Goal: Transaction & Acquisition: Subscribe to service/newsletter

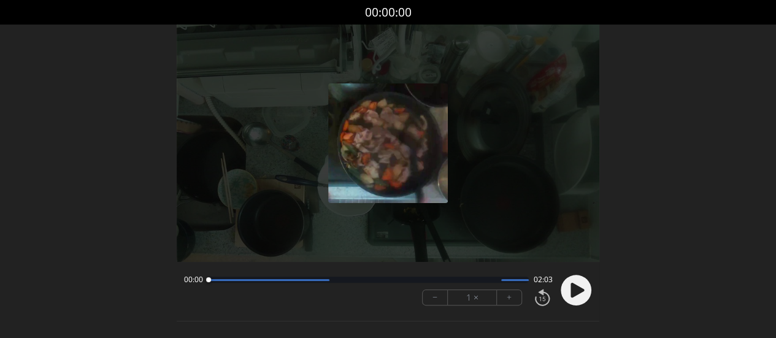
click at [402, 144] on img at bounding box center [388, 143] width 120 height 120
click at [573, 280] on circle at bounding box center [576, 291] width 31 height 31
click at [576, 291] on circle at bounding box center [576, 291] width 31 height 31
click at [577, 297] on circle at bounding box center [576, 291] width 31 height 31
click at [220, 278] on div at bounding box center [368, 280] width 321 height 6
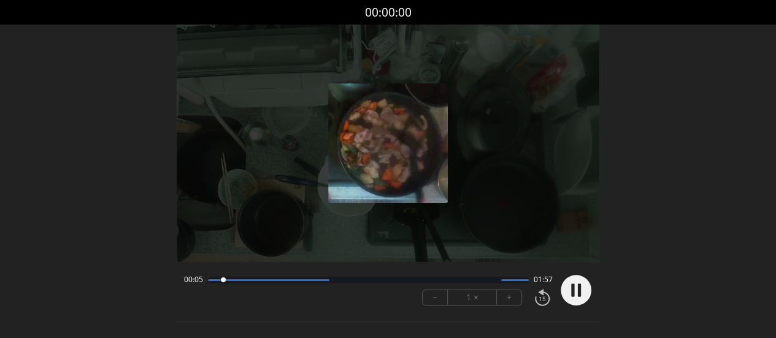
click at [208, 280] on div at bounding box center [268, 280] width 121 height 2
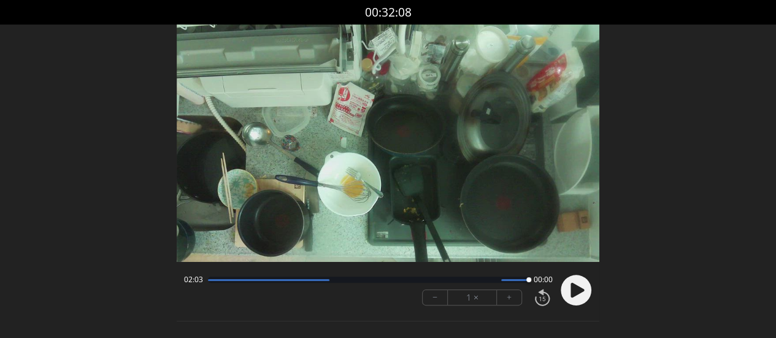
click at [504, 278] on div at bounding box center [368, 280] width 321 height 6
click at [576, 285] on icon at bounding box center [577, 290] width 13 height 15
click at [503, 281] on div at bounding box center [515, 280] width 28 height 2
click at [565, 295] on circle at bounding box center [576, 291] width 31 height 31
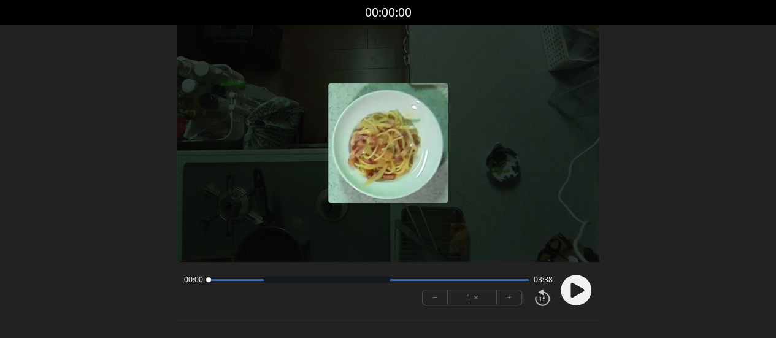
click at [568, 291] on circle at bounding box center [576, 291] width 31 height 31
click at [580, 285] on icon at bounding box center [579, 290] width 3 height 13
click at [224, 281] on div at bounding box center [235, 280] width 55 height 2
click at [592, 284] on div "00:11 03:27 − 1 × +" at bounding box center [388, 291] width 423 height 44
click at [567, 299] on circle at bounding box center [576, 291] width 31 height 31
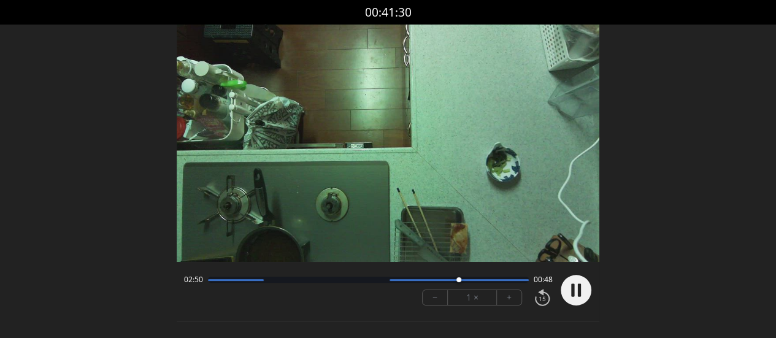
click at [403, 280] on div at bounding box center [459, 280] width 139 height 2
click at [388, 279] on div at bounding box center [368, 280] width 321 height 6
click at [415, 279] on div at bounding box center [459, 280] width 139 height 2
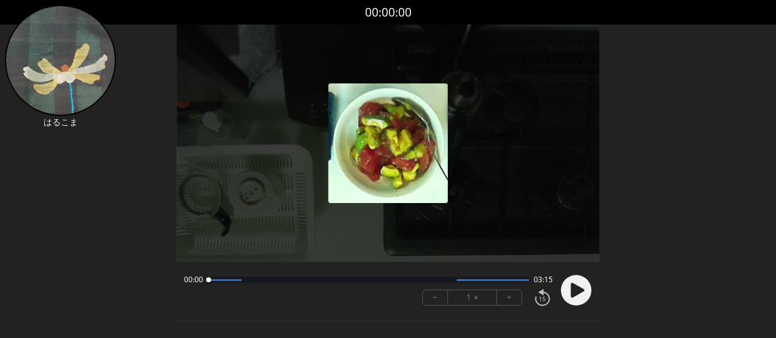
click at [571, 287] on icon at bounding box center [577, 290] width 13 height 15
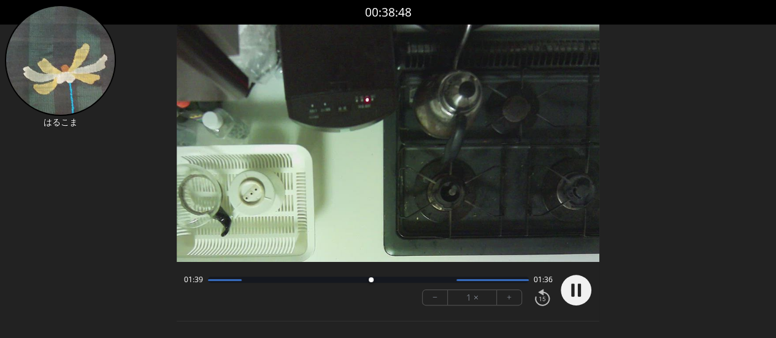
click at [355, 280] on div at bounding box center [368, 280] width 321 height 6
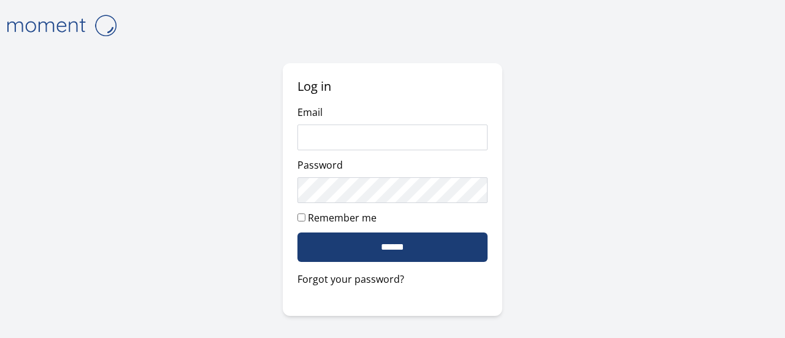
type input "**********"
click at [345, 243] on input "******" at bounding box center [393, 247] width 190 height 29
